Goal: Complete application form: Complete application form

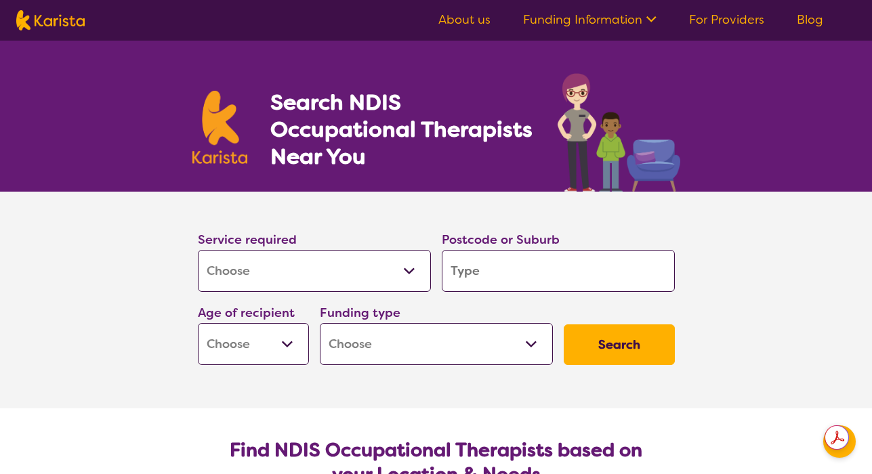
select select "[MEDICAL_DATA]"
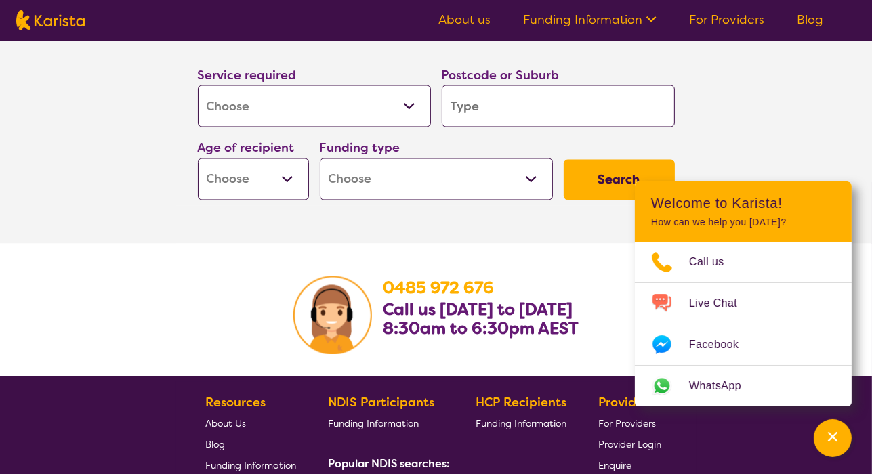
scroll to position [2033, 0]
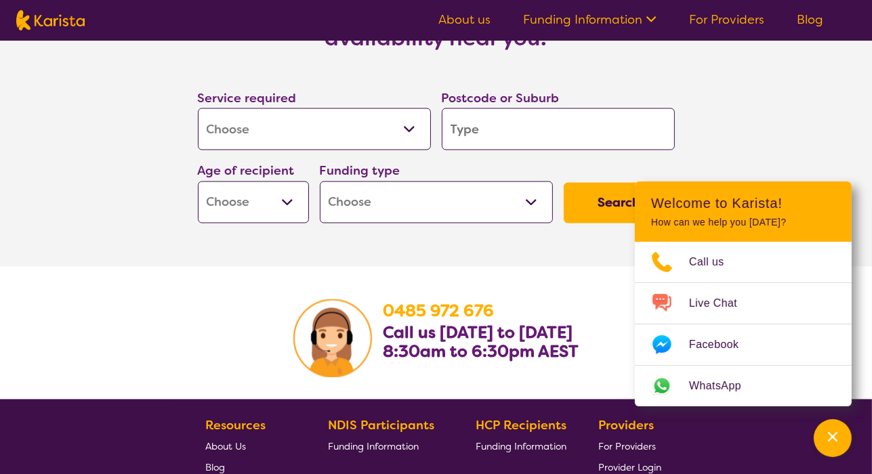
click at [498, 127] on input "search" at bounding box center [558, 129] width 233 height 42
click at [469, 127] on input "search" at bounding box center [558, 129] width 233 height 42
drag, startPoint x: 465, startPoint y: 128, endPoint x: 415, endPoint y: 121, distance: 50.6
click at [415, 121] on div "Service required Allied Health Assistant Assessment ([MEDICAL_DATA] or [MEDICAL…" at bounding box center [436, 156] width 488 height 146
type input "3"
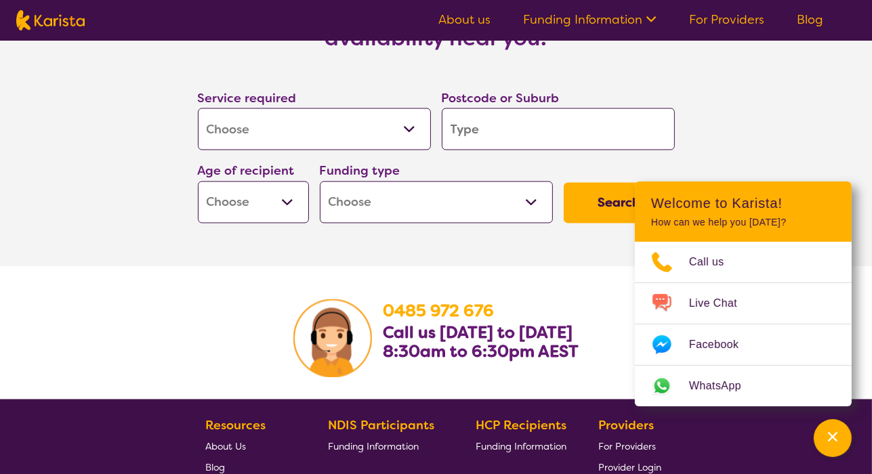
type input "3"
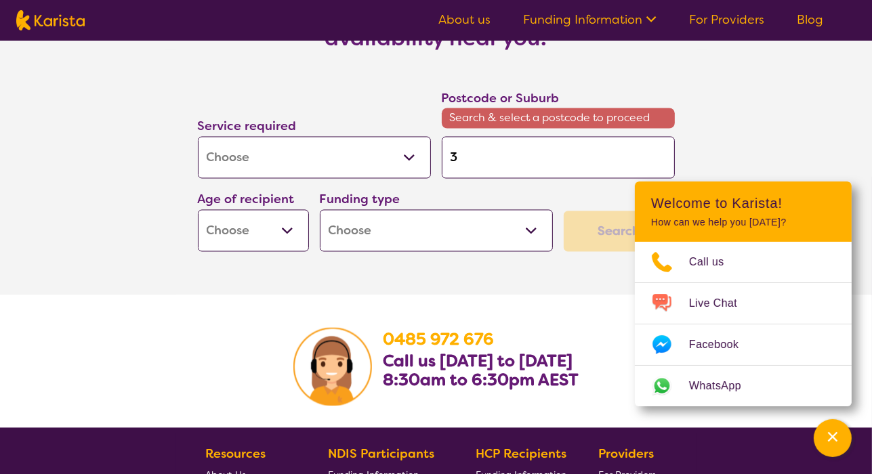
type input "39"
type input "394"
type input "3940"
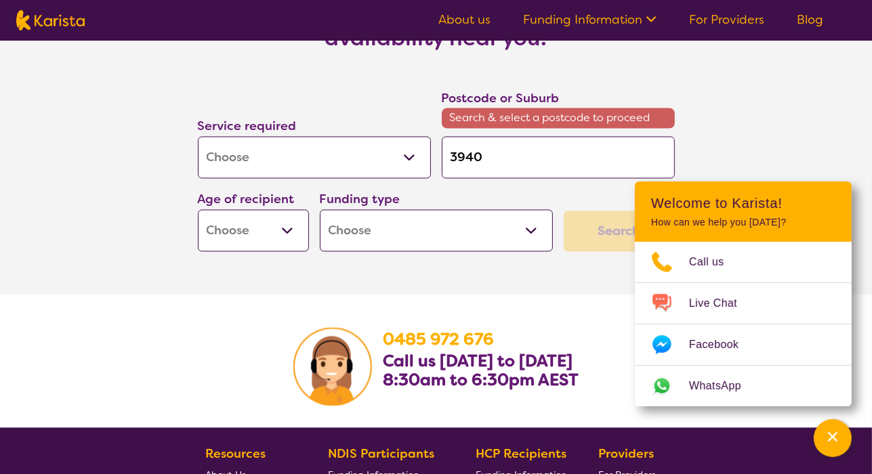
scroll to position [2033, 0]
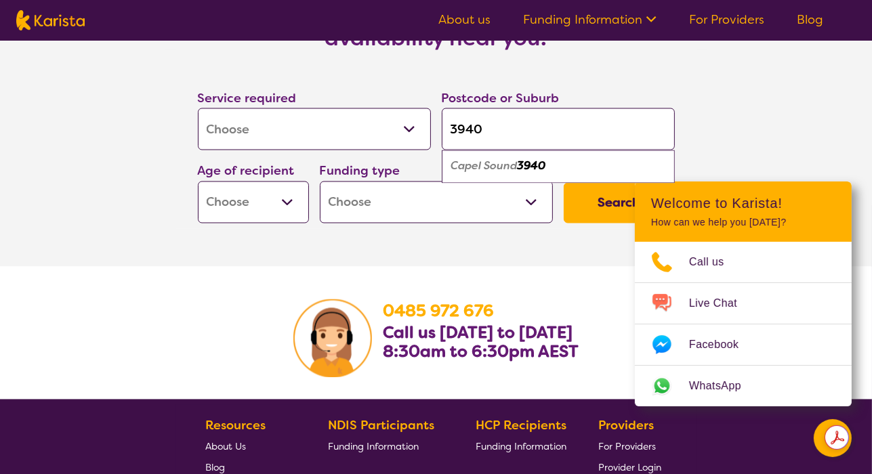
type input "3940"
click at [499, 163] on em "Capel Sound" at bounding box center [484, 166] width 66 height 14
click at [285, 198] on select "Early Childhood - 0 to 9 Child - 10 to 11 Adolescent - 12 to 17 Adult - 18 to 6…" at bounding box center [253, 203] width 111 height 42
select select "AD"
click at [198, 182] on select "Early Childhood - 0 to 9 Child - 10 to 11 Adolescent - 12 to 17 Adult - 18 to 6…" at bounding box center [253, 203] width 111 height 42
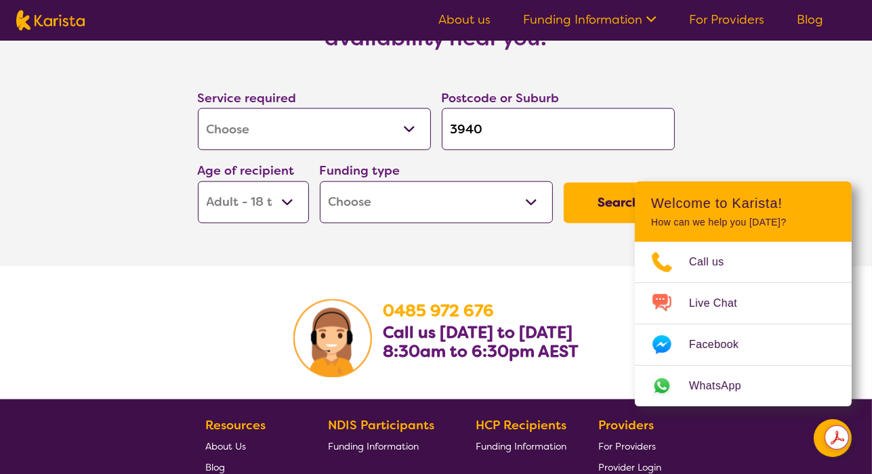
select select "AD"
click at [367, 203] on select "Home Care Package (HCP) National Disability Insurance Scheme (NDIS) I don't know" at bounding box center [436, 203] width 233 height 42
select select "HCP"
click at [320, 182] on select "Home Care Package (HCP) National Disability Insurance Scheme (NDIS) I don't know" at bounding box center [436, 203] width 233 height 42
select select "HCP"
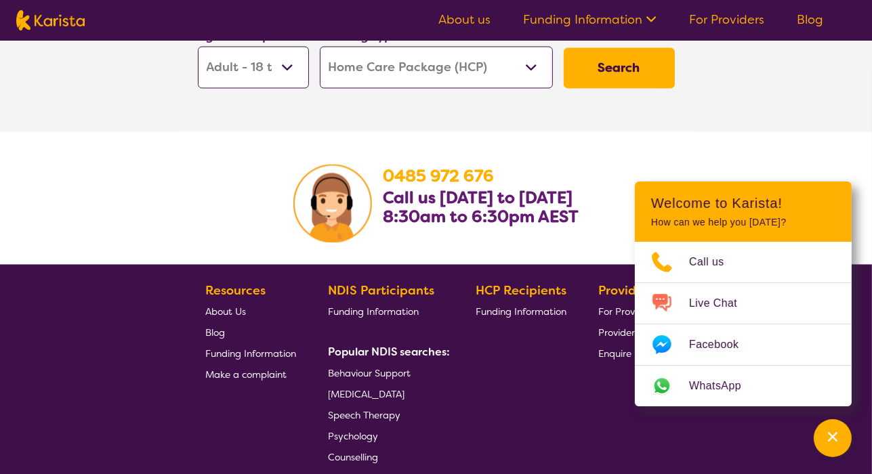
scroll to position [2169, 0]
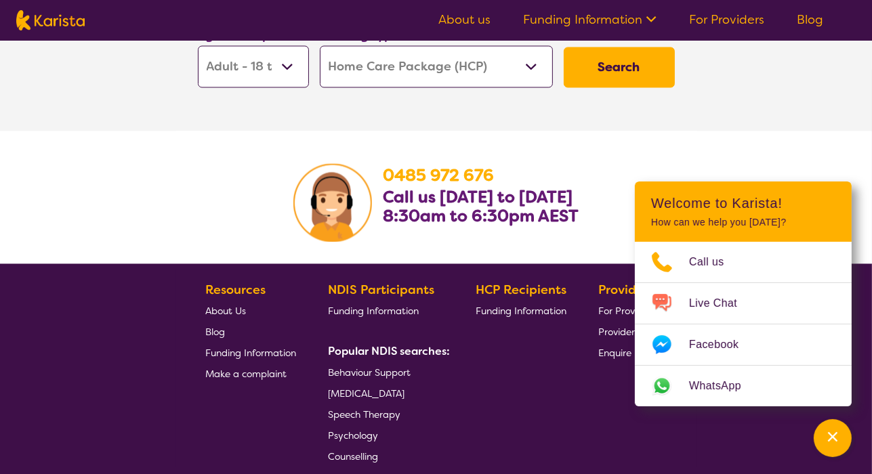
click at [628, 72] on button "Search" at bounding box center [619, 67] width 111 height 41
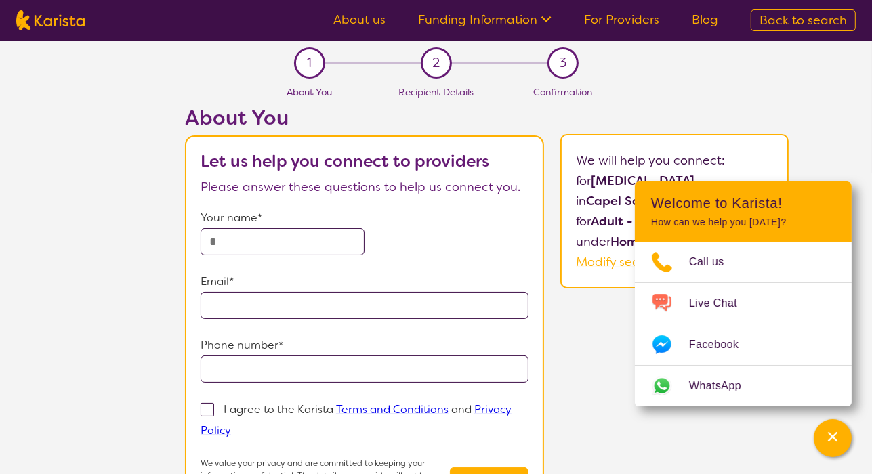
scroll to position [68, 0]
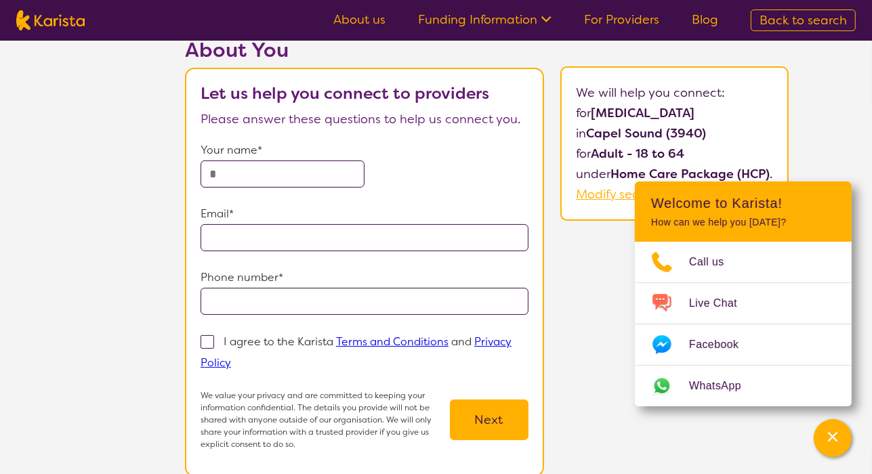
click at [220, 171] on input "text" at bounding box center [283, 174] width 164 height 27
click at [270, 176] on input "text" at bounding box center [283, 174] width 164 height 27
click at [270, 176] on input "*" at bounding box center [283, 174] width 164 height 27
type input "**********"
click at [225, 234] on input "email" at bounding box center [365, 237] width 328 height 27
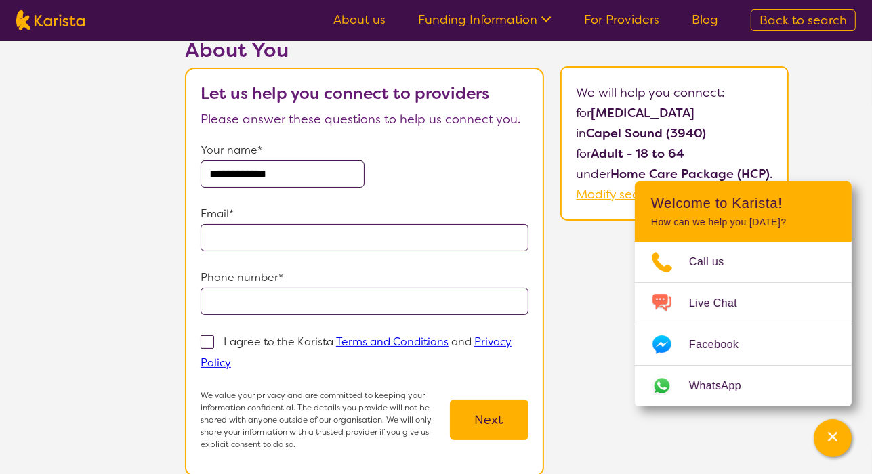
type input "*"
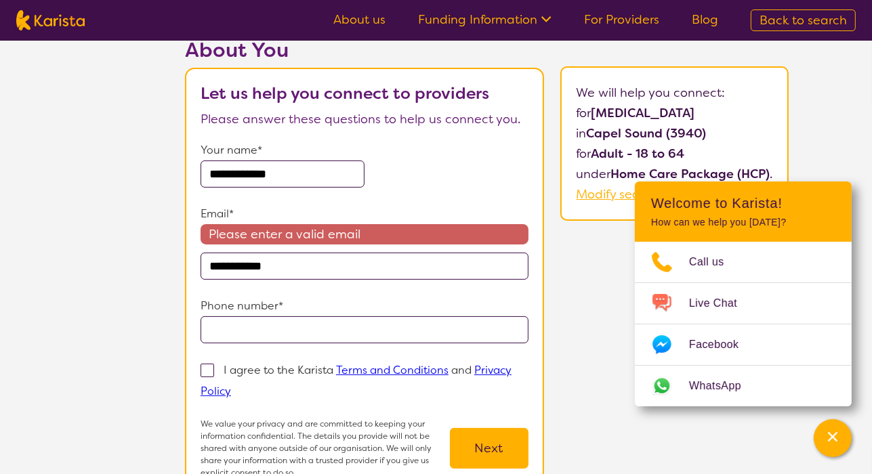
type input "**********"
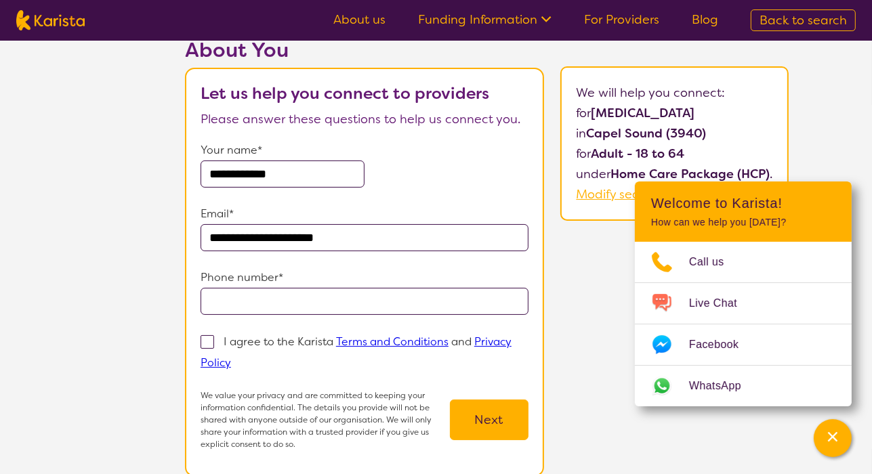
click at [244, 292] on input "tel" at bounding box center [365, 301] width 328 height 27
type input "**********"
click at [206, 338] on span at bounding box center [208, 343] width 14 height 14
click at [231, 358] on input "I agree to the Karista Terms and Conditions and Privacy Policy" at bounding box center [235, 362] width 9 height 9
checkbox input "true"
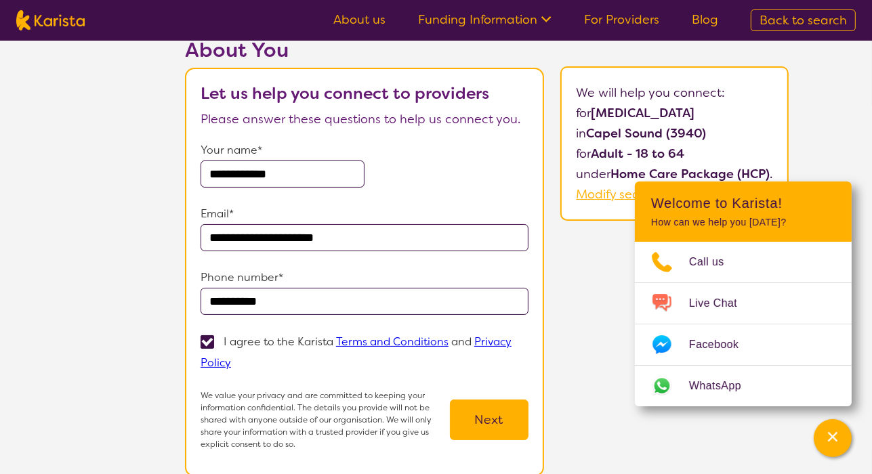
click at [485, 416] on button "Next" at bounding box center [489, 420] width 79 height 41
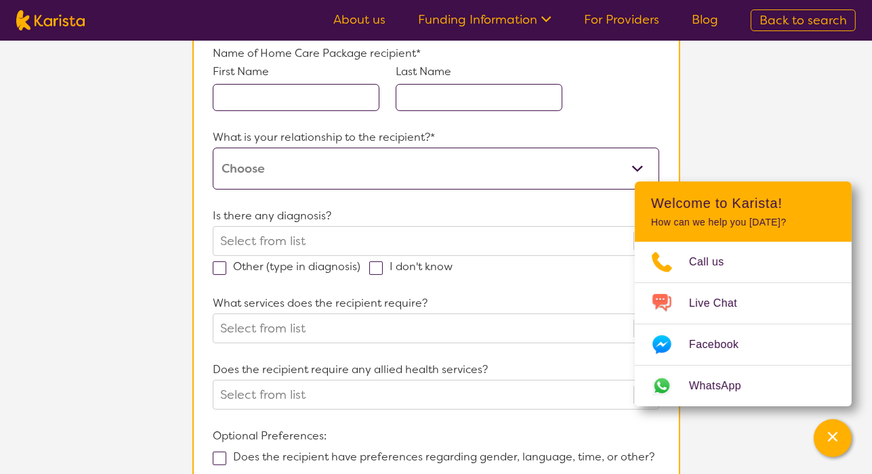
scroll to position [136, 0]
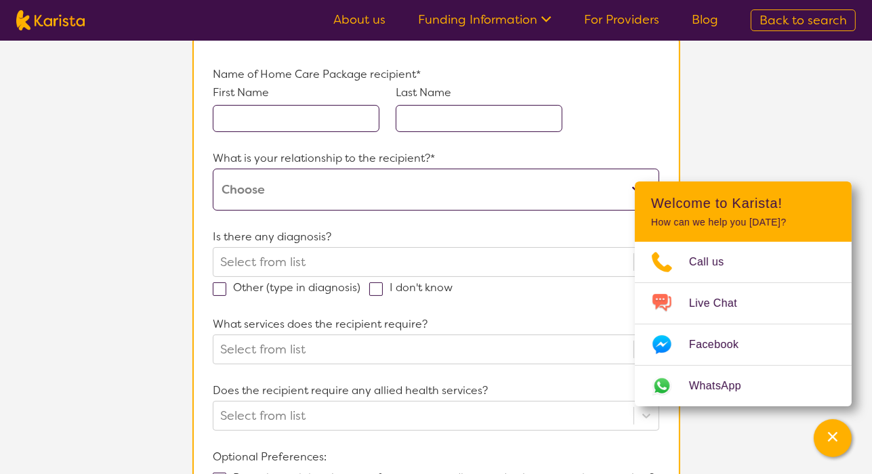
click at [235, 119] on input "text" at bounding box center [296, 118] width 167 height 27
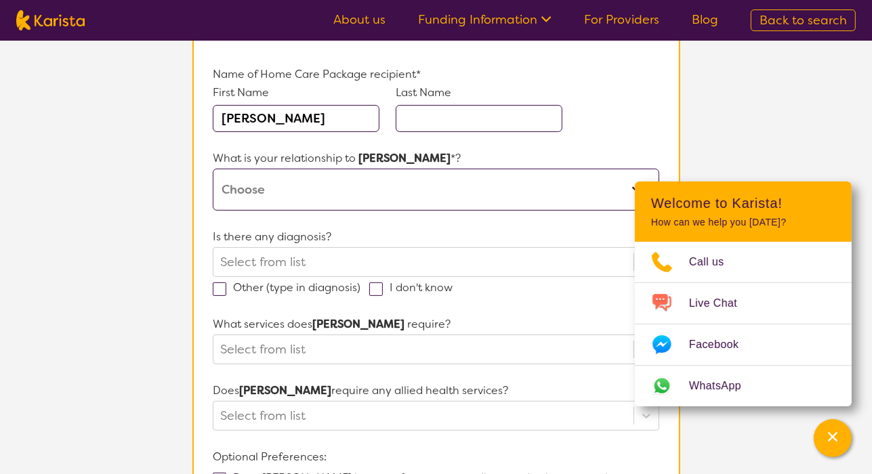
type input "[PERSON_NAME]"
click at [423, 108] on input "text" at bounding box center [479, 118] width 167 height 27
type input "[PERSON_NAME]"
click at [277, 180] on select "This request is for myself I am their parent I am their child I am their spouse…" at bounding box center [436, 190] width 446 height 42
select select "This request is for myself"
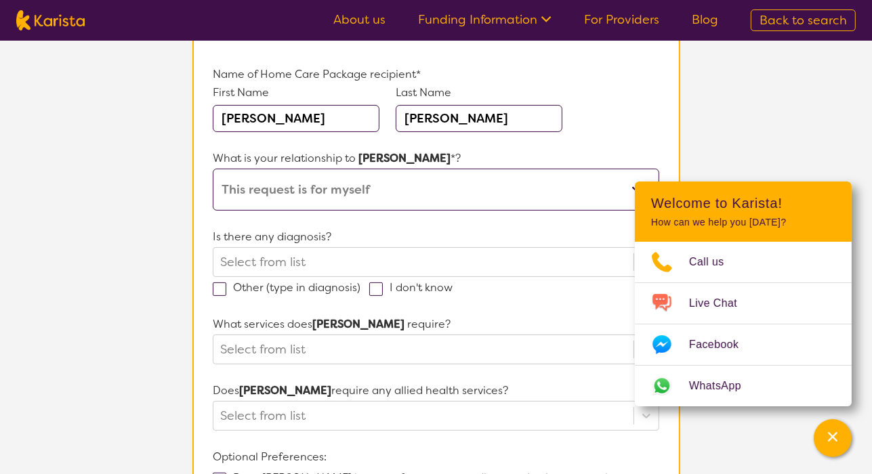
click at [213, 169] on select "This request is for myself I am their parent I am their child I am their spouse…" at bounding box center [436, 190] width 446 height 42
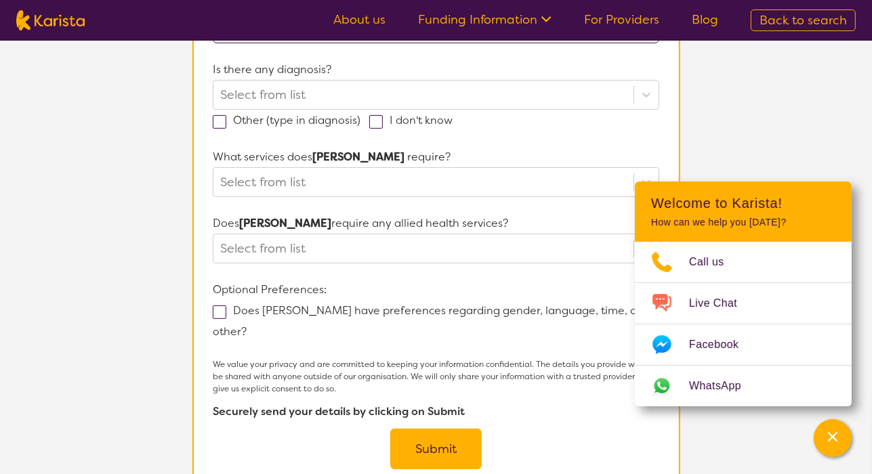
scroll to position [271, 0]
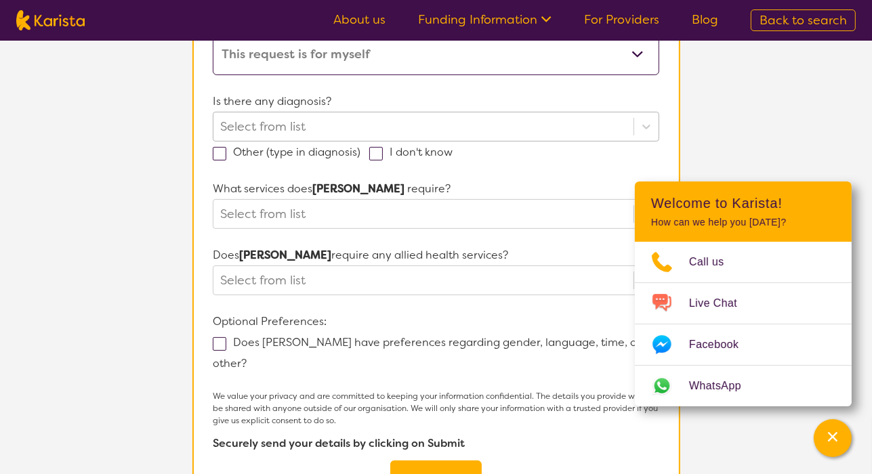
click at [310, 126] on div at bounding box center [423, 126] width 406 height 23
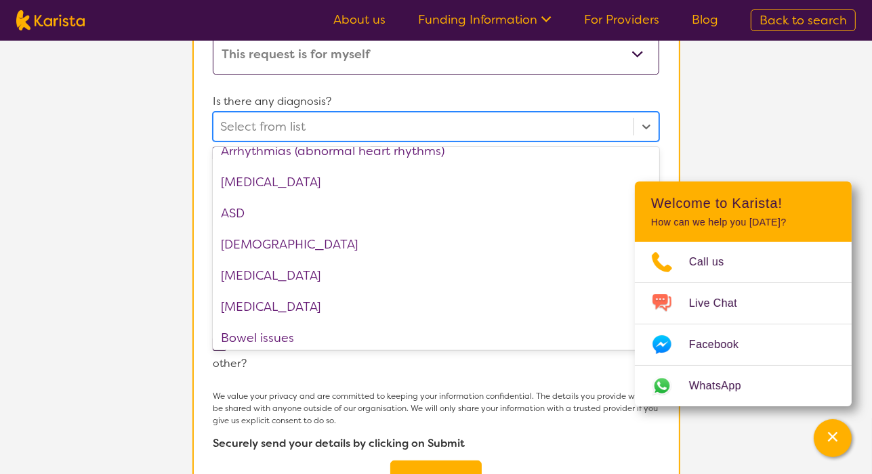
scroll to position [251, 0]
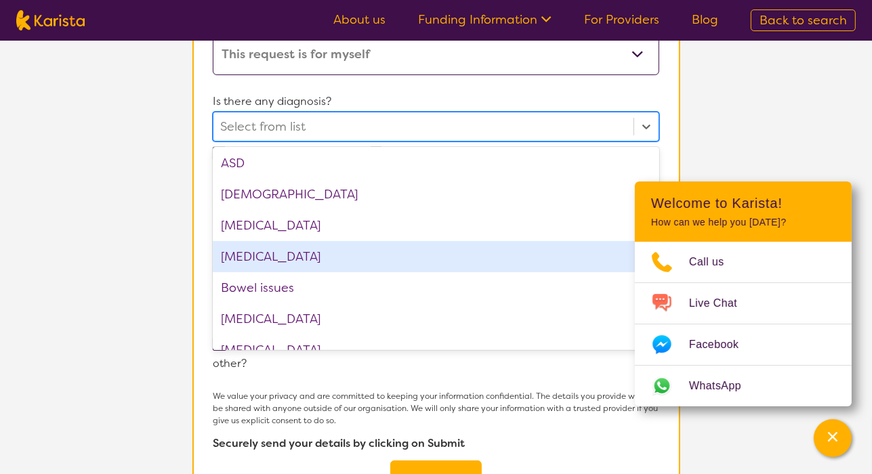
click at [336, 249] on div "[MEDICAL_DATA]" at bounding box center [436, 256] width 446 height 31
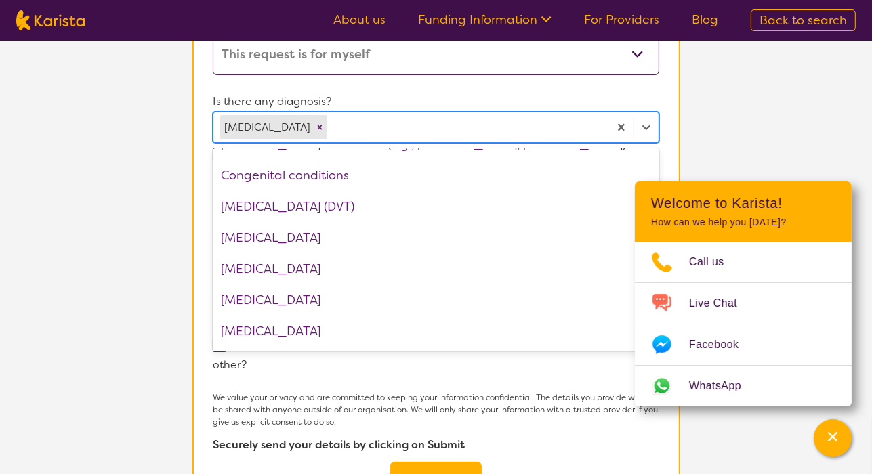
scroll to position [590, 0]
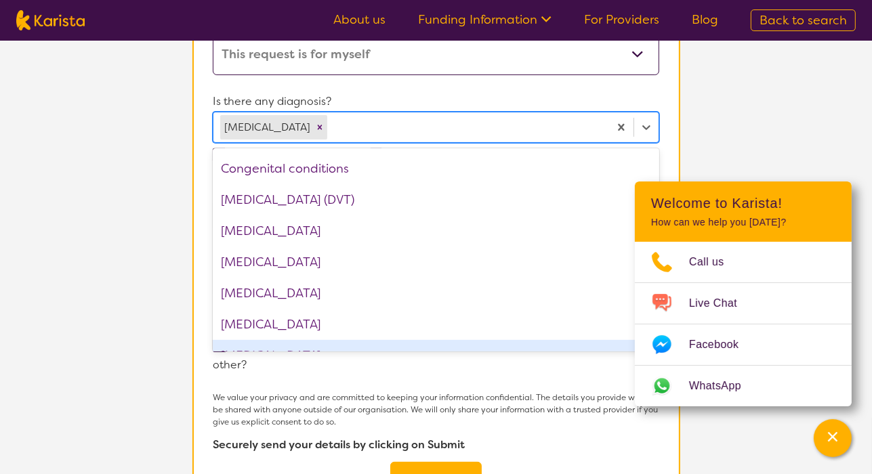
click at [390, 365] on form "Name of Home Care Package recipient* First Name [PERSON_NAME] Last Name [PERSON…" at bounding box center [436, 216] width 446 height 574
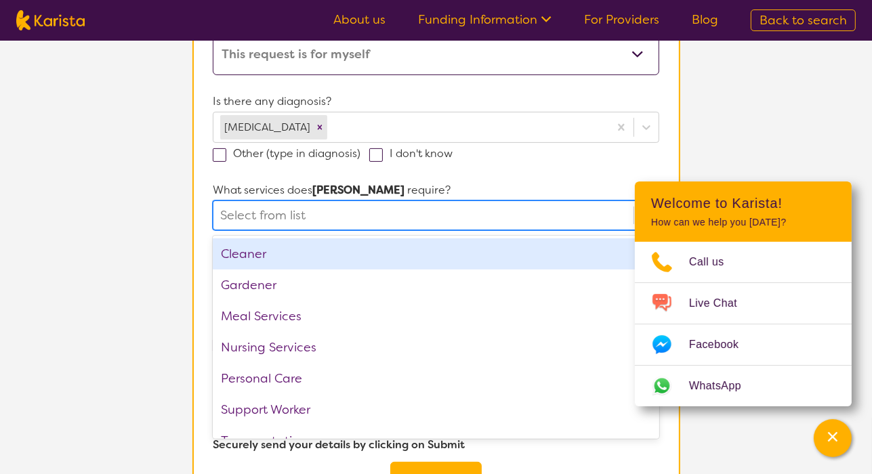
click at [319, 209] on div at bounding box center [423, 215] width 406 height 23
click at [252, 253] on div "Cleaner" at bounding box center [436, 254] width 446 height 31
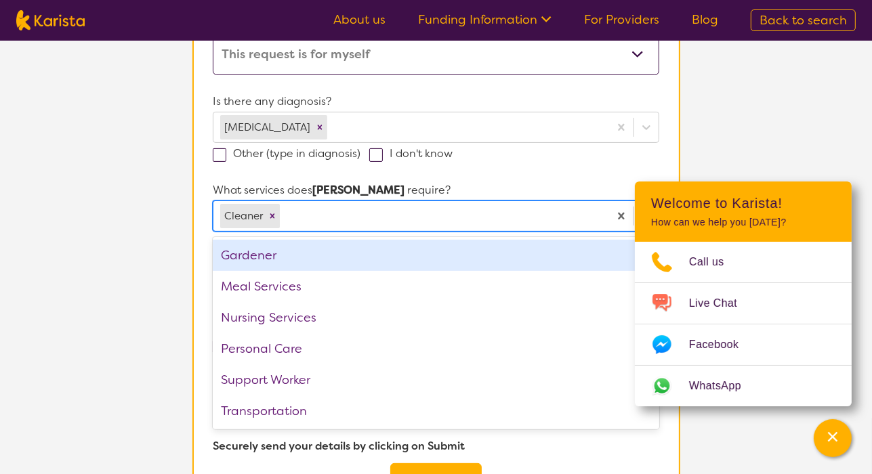
click at [261, 249] on div "Gardener" at bounding box center [436, 255] width 446 height 31
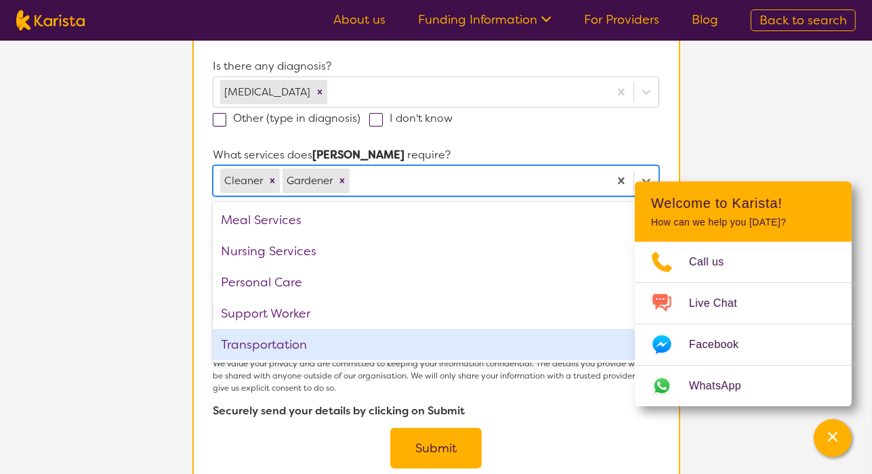
scroll to position [339, 0]
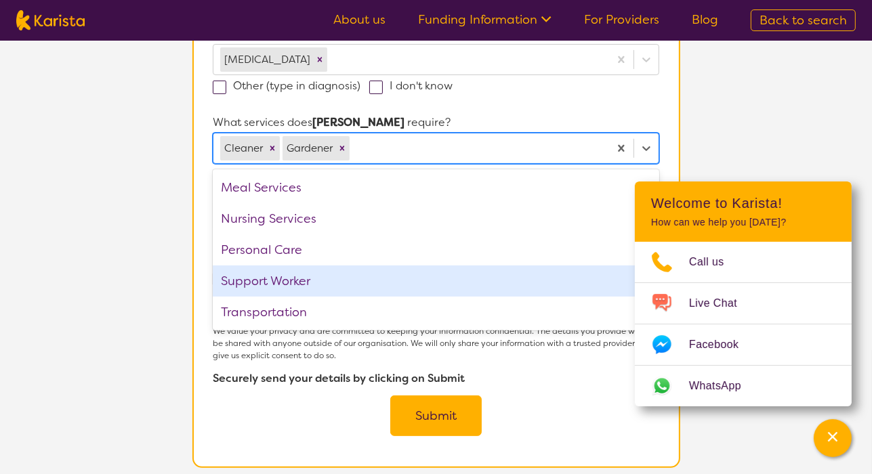
click at [304, 281] on div "Support Worker" at bounding box center [436, 281] width 446 height 31
click at [434, 404] on button "Submit" at bounding box center [436, 416] width 92 height 41
